Goal: Task Accomplishment & Management: Use online tool/utility

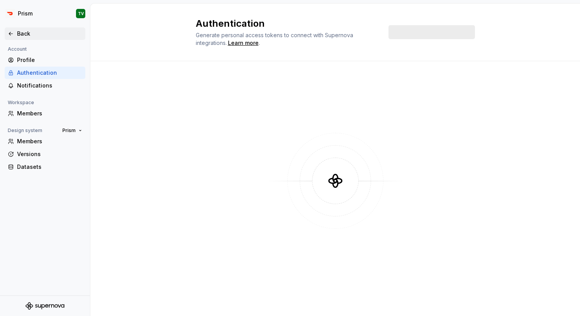
click at [26, 31] on div "Back" at bounding box center [49, 34] width 65 height 8
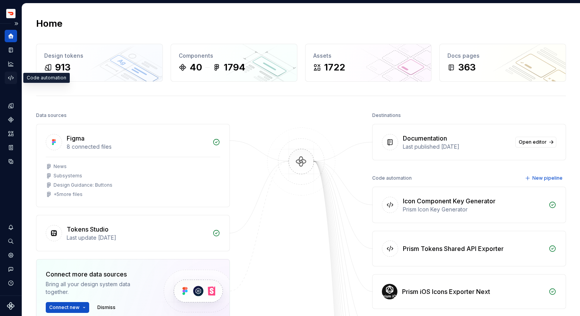
click at [10, 83] on div "Code automation" at bounding box center [11, 78] width 12 height 12
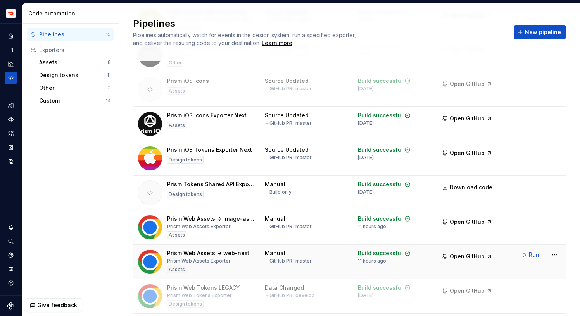
scroll to position [166, 0]
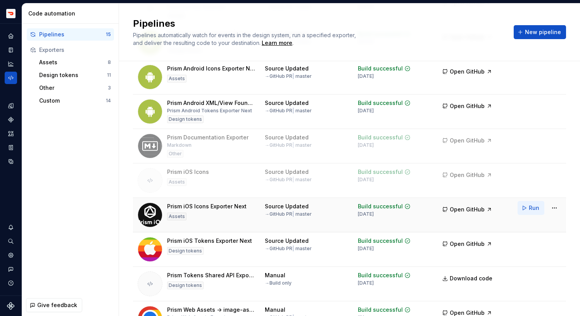
click at [540, 205] on button "Run" at bounding box center [530, 208] width 27 height 14
click at [424, 218] on td "In progress" at bounding box center [393, 215] width 81 height 34
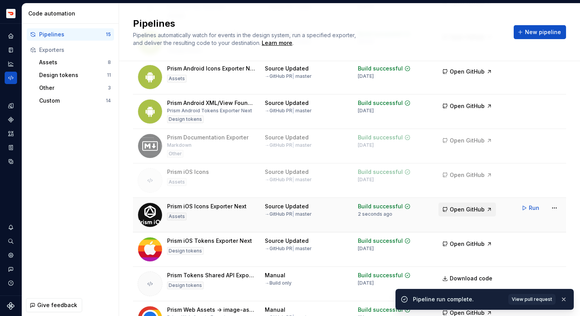
click at [450, 209] on span "Open GitHub" at bounding box center [467, 210] width 35 height 8
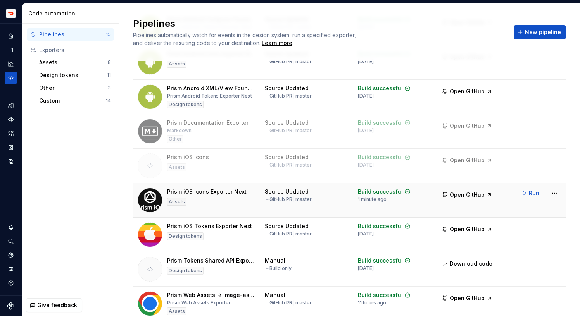
scroll to position [183, 0]
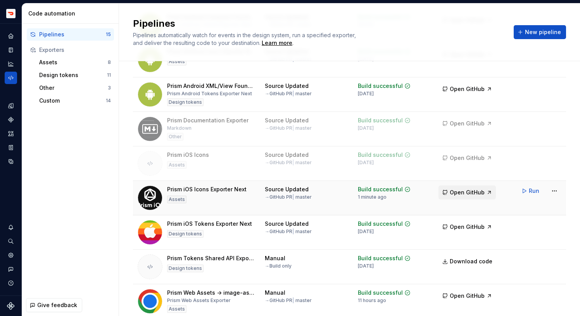
click at [475, 195] on span "Open GitHub" at bounding box center [467, 193] width 35 height 8
click at [530, 193] on span "Run" at bounding box center [534, 191] width 10 height 8
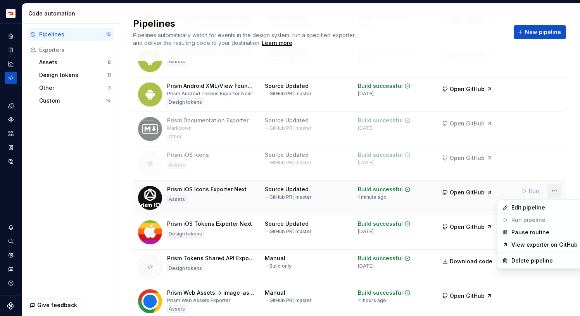
click at [553, 193] on html "Prism TV Design system data Code automation Pipelines 15 Exporters Assets 8 Des…" at bounding box center [290, 158] width 580 height 316
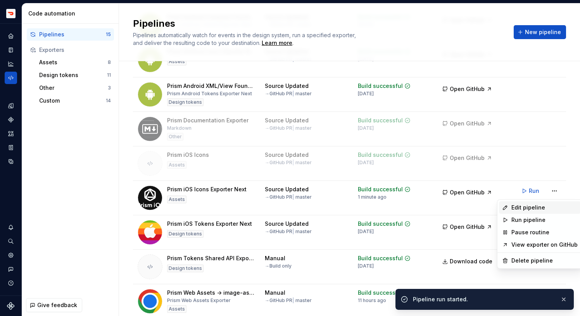
click at [545, 209] on div "Edit pipeline" at bounding box center [544, 208] width 66 height 8
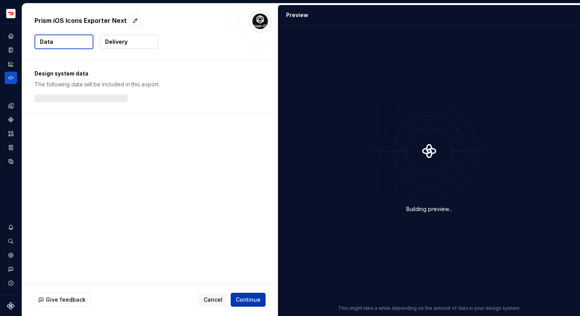
click at [248, 297] on span "Continue" at bounding box center [248, 300] width 25 height 8
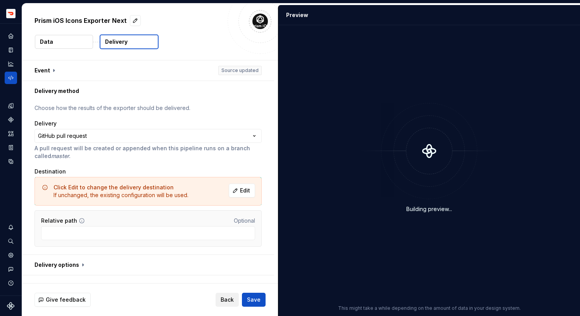
click at [225, 299] on span "Back" at bounding box center [226, 300] width 13 height 8
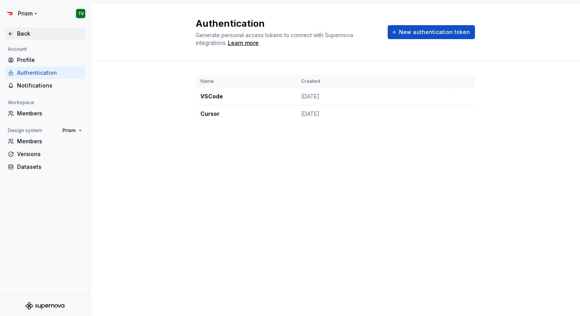
click at [29, 31] on div "Back" at bounding box center [49, 34] width 65 height 8
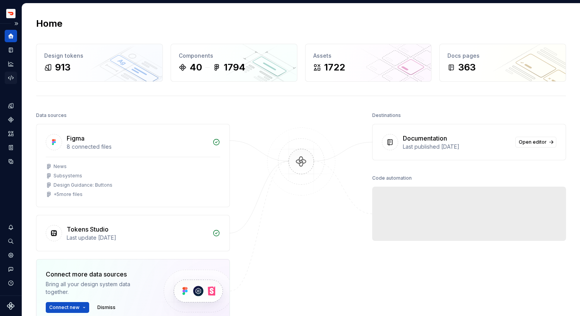
click at [16, 79] on div "Code automation" at bounding box center [11, 78] width 12 height 12
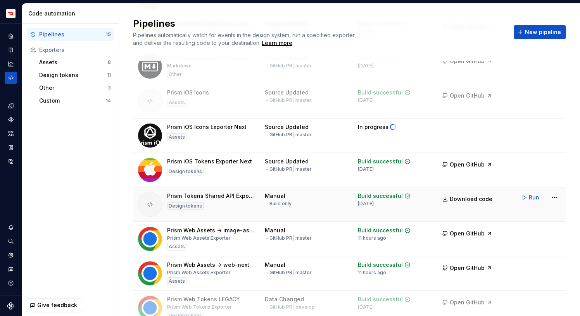
scroll to position [245, 0]
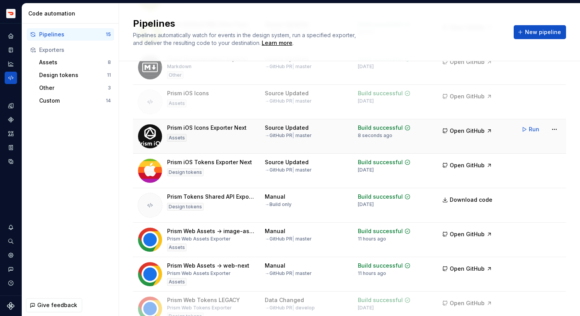
click at [460, 145] on td "Open GitHub" at bounding box center [468, 136] width 68 height 34
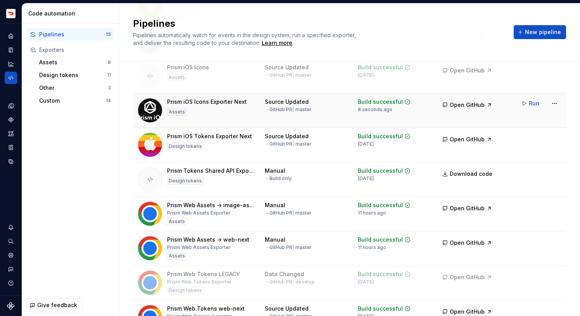
scroll to position [256, 0]
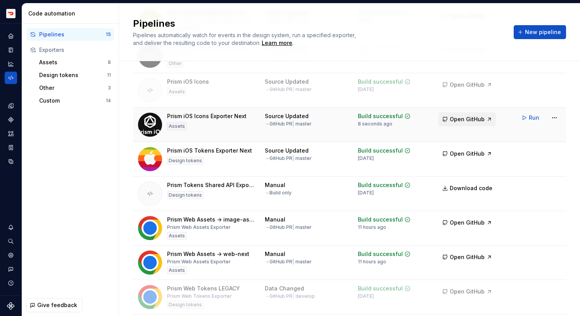
click at [470, 119] on span "Open GitHub" at bounding box center [467, 119] width 35 height 8
